Goal: Task Accomplishment & Management: Manage account settings

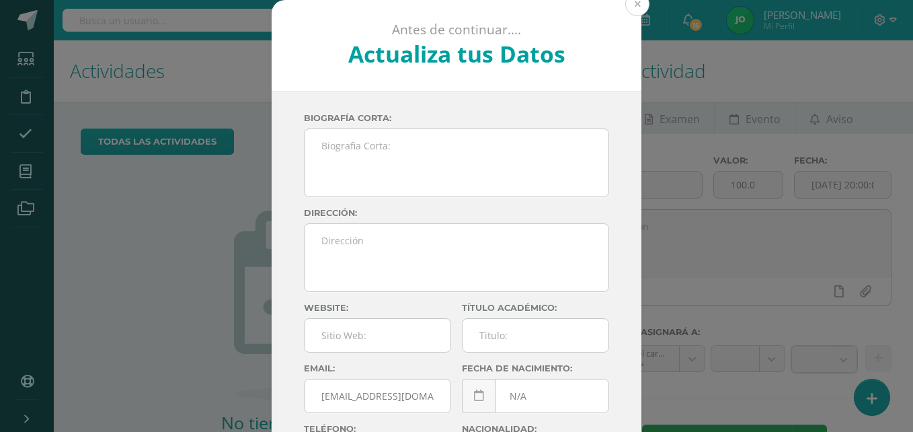
click at [644, 3] on button at bounding box center [637, 4] width 24 height 24
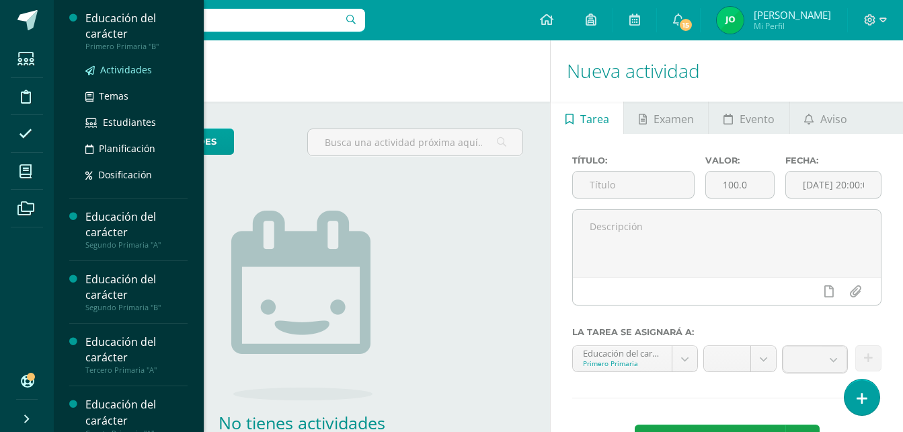
click at [116, 69] on span "Actividades" at bounding box center [126, 69] width 52 height 13
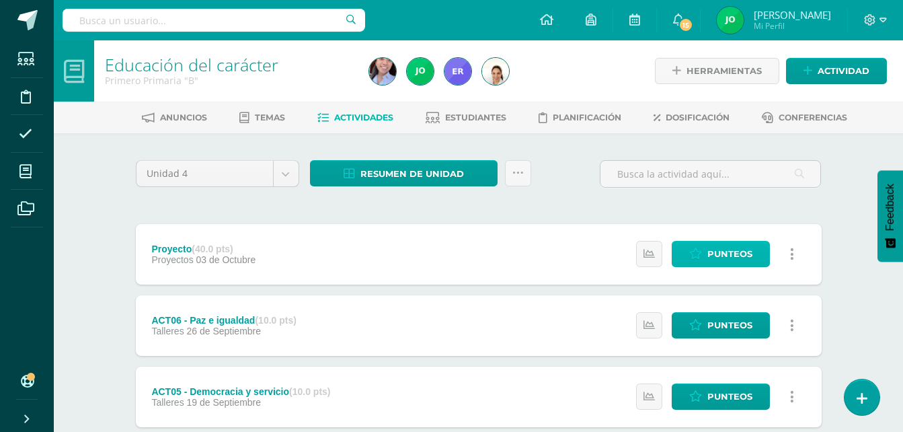
click at [739, 256] on span "Punteos" at bounding box center [729, 253] width 45 height 25
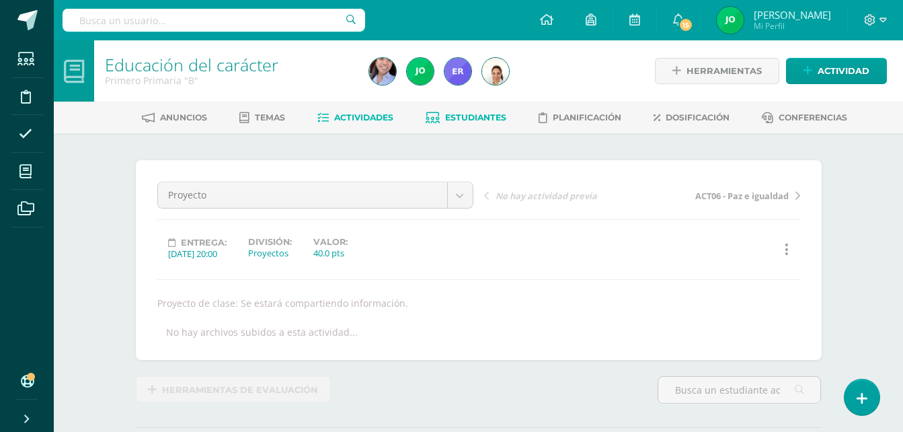
click at [483, 111] on link "Estudiantes" at bounding box center [466, 118] width 81 height 22
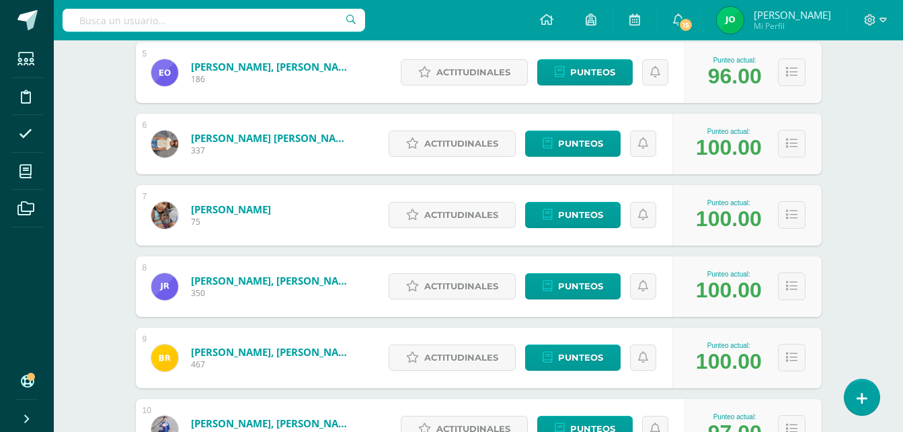
scroll to position [648, 0]
